Goal: Check status

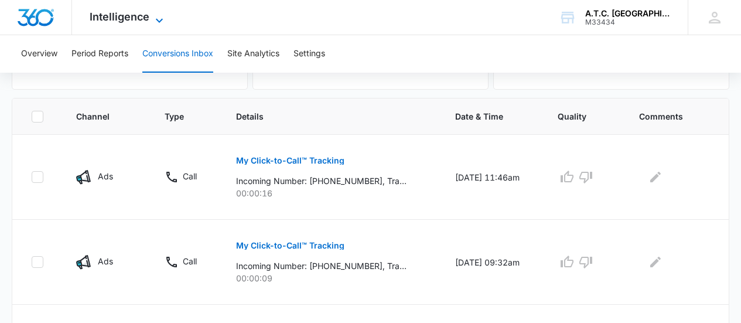
click at [145, 17] on span "Intelligence" at bounding box center [120, 17] width 60 height 12
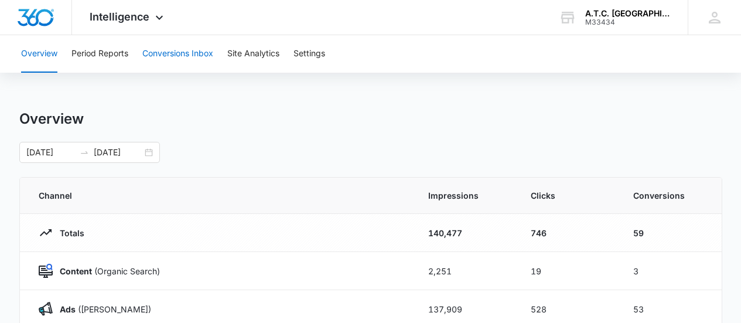
click at [160, 54] on button "Conversions Inbox" at bounding box center [177, 54] width 71 height 38
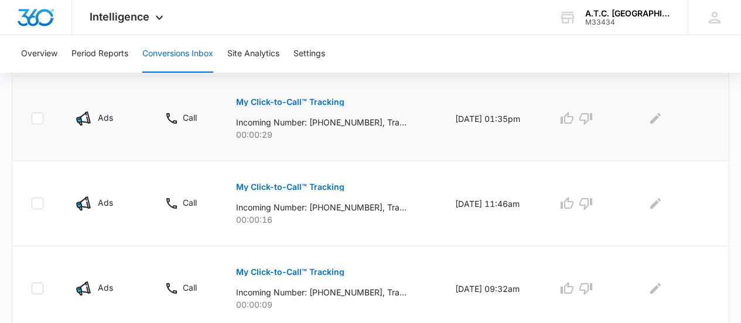
scroll to position [234, 0]
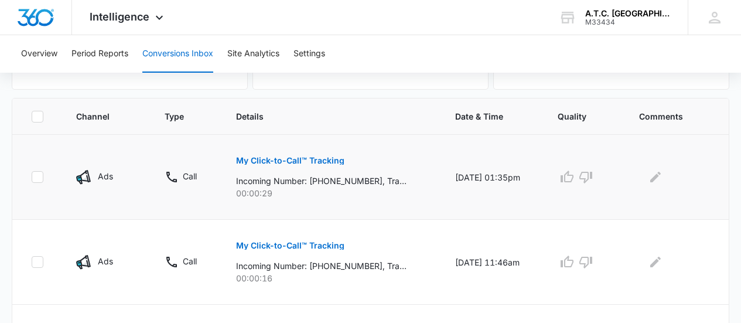
click at [319, 161] on p "My Click-to-Call™ Tracking" at bounding box center [290, 160] width 108 height 8
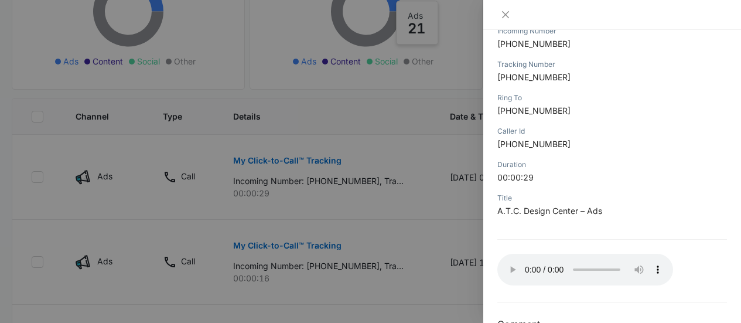
scroll to position [197, 0]
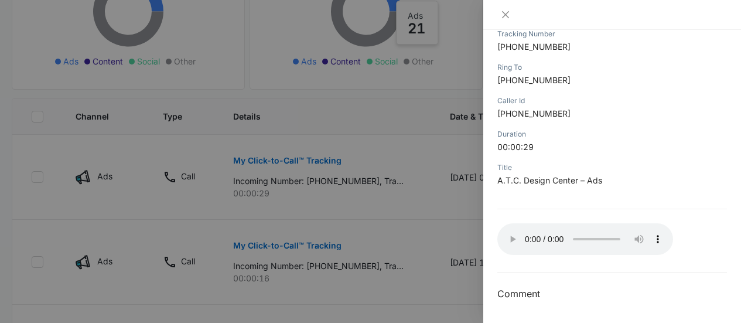
click at [422, 140] on div at bounding box center [370, 161] width 741 height 323
